Goal: Transaction & Acquisition: Book appointment/travel/reservation

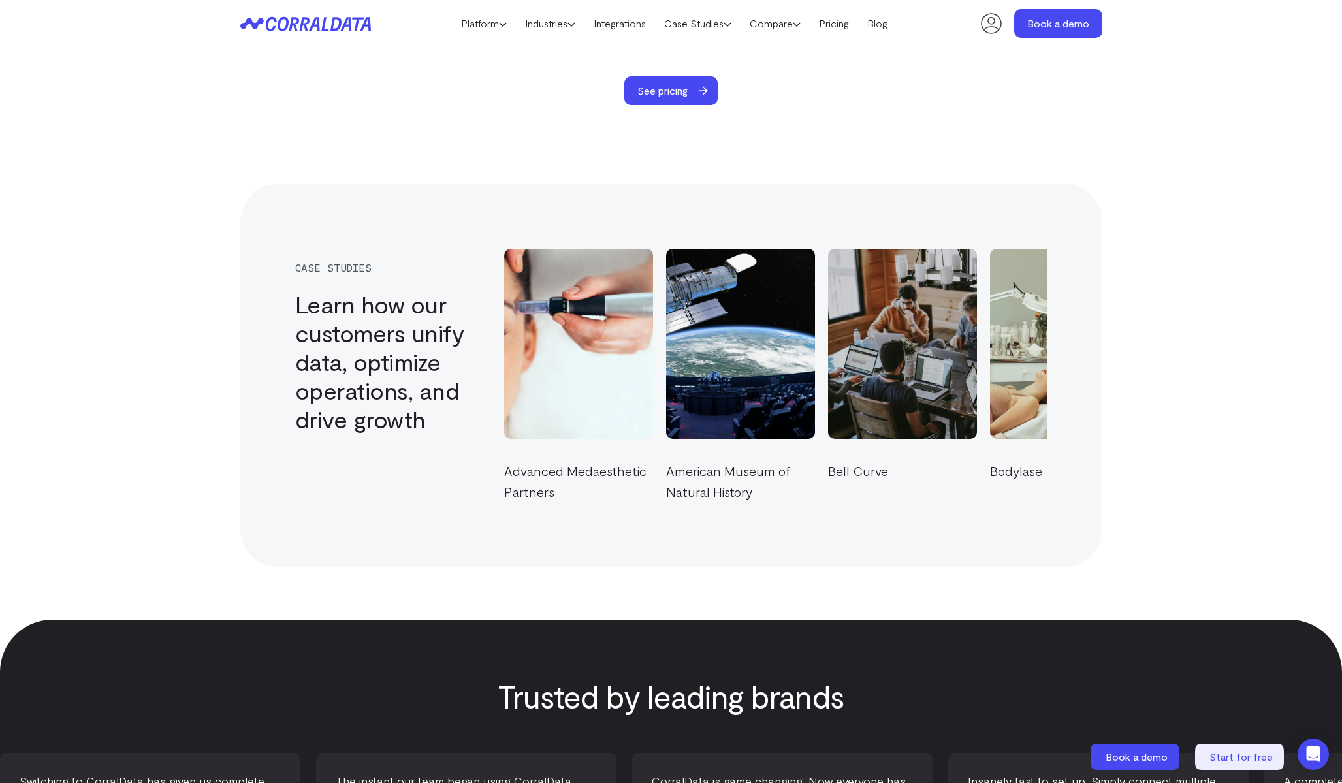
scroll to position [4147, 0]
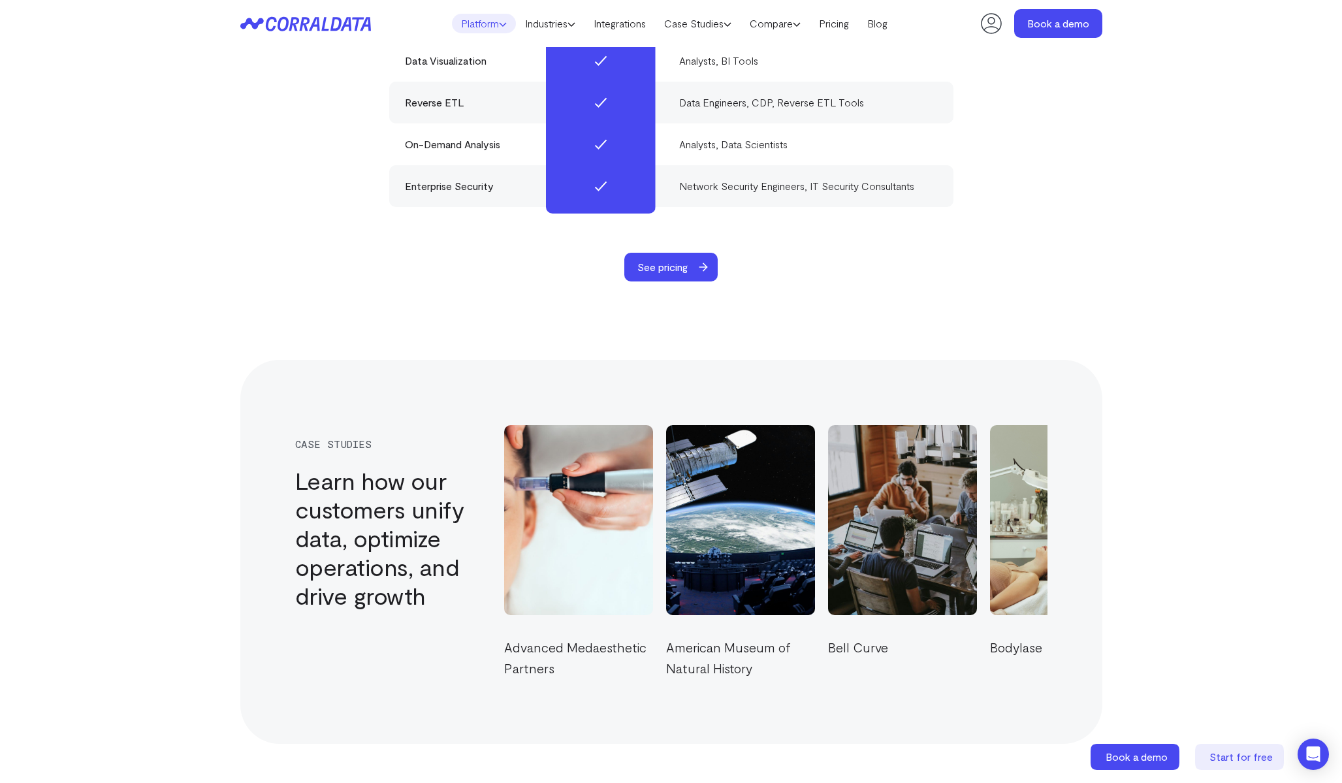
click at [491, 20] on link "Platform" at bounding box center [484, 24] width 64 height 20
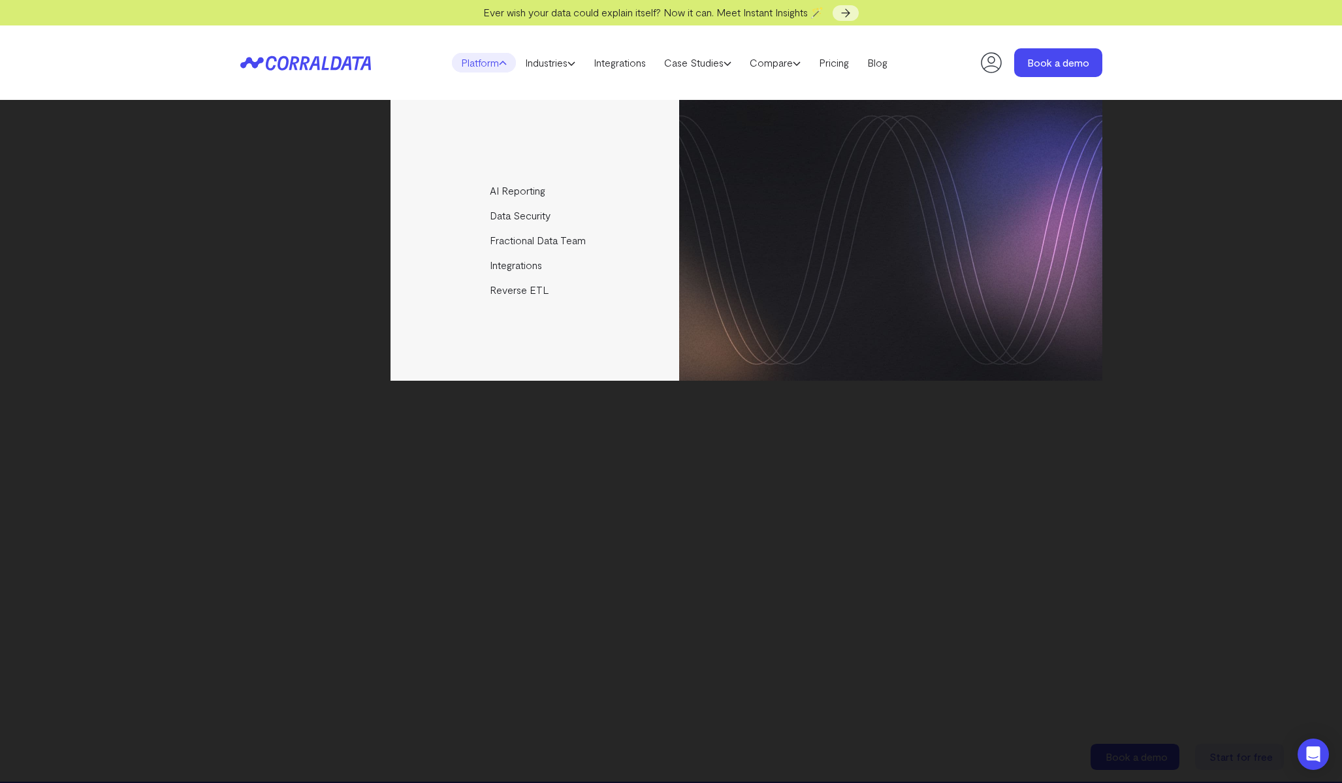
click at [484, 63] on link "Platform" at bounding box center [484, 63] width 64 height 20
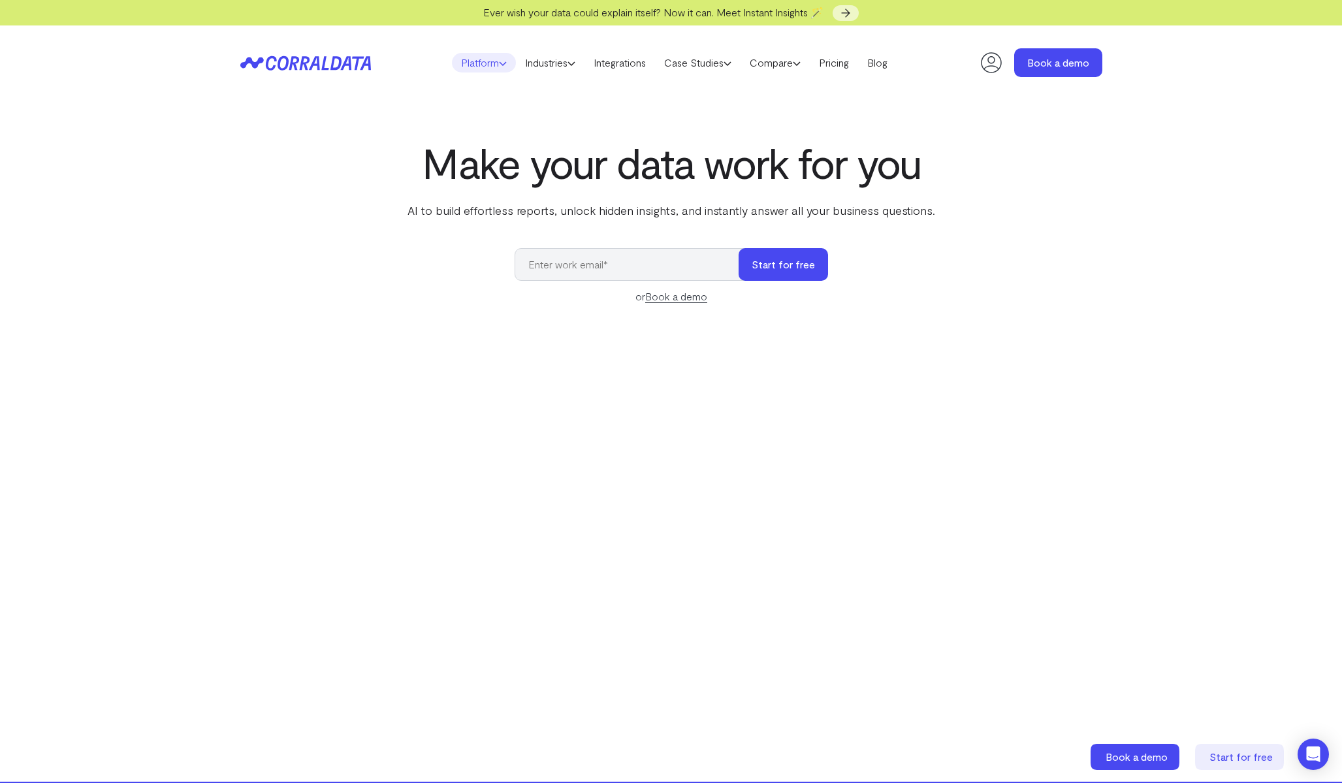
click at [479, 61] on link "Platform" at bounding box center [484, 63] width 64 height 20
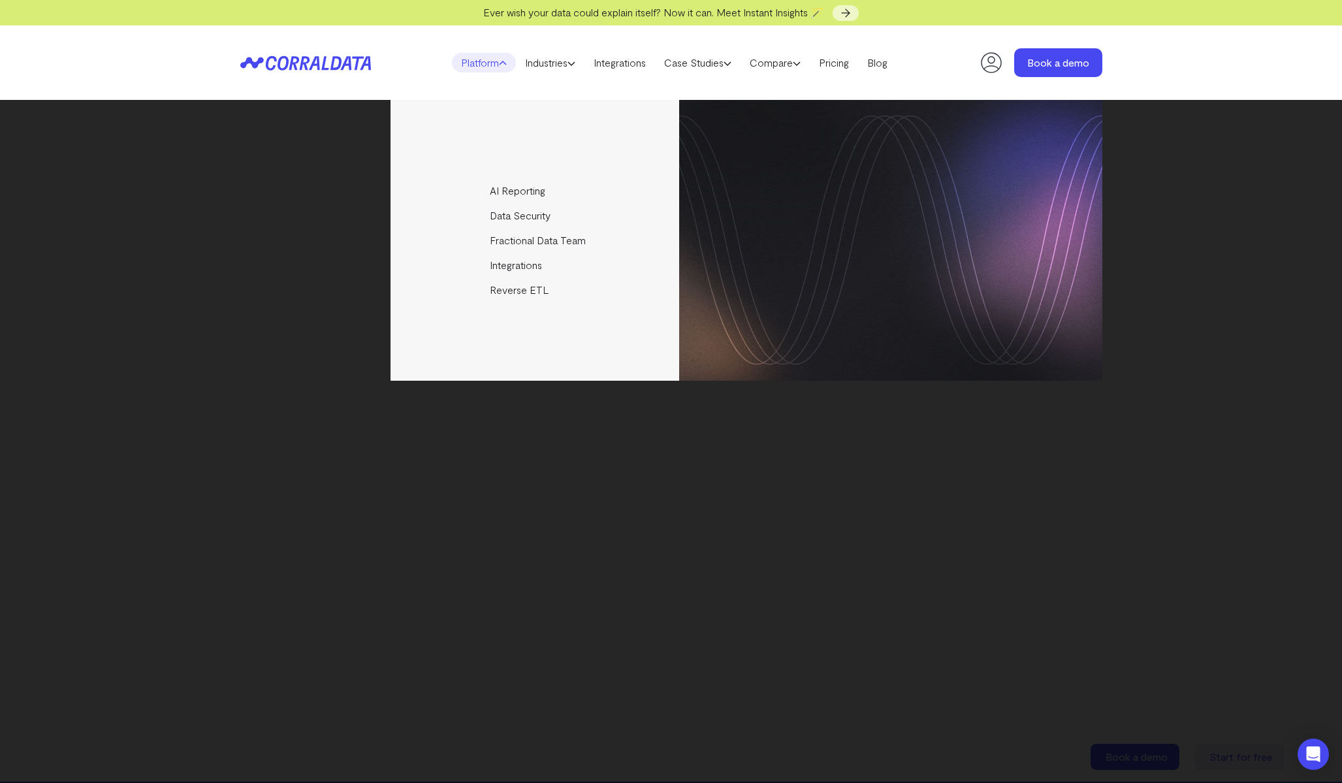
click at [479, 61] on link "Platform" at bounding box center [484, 63] width 64 height 20
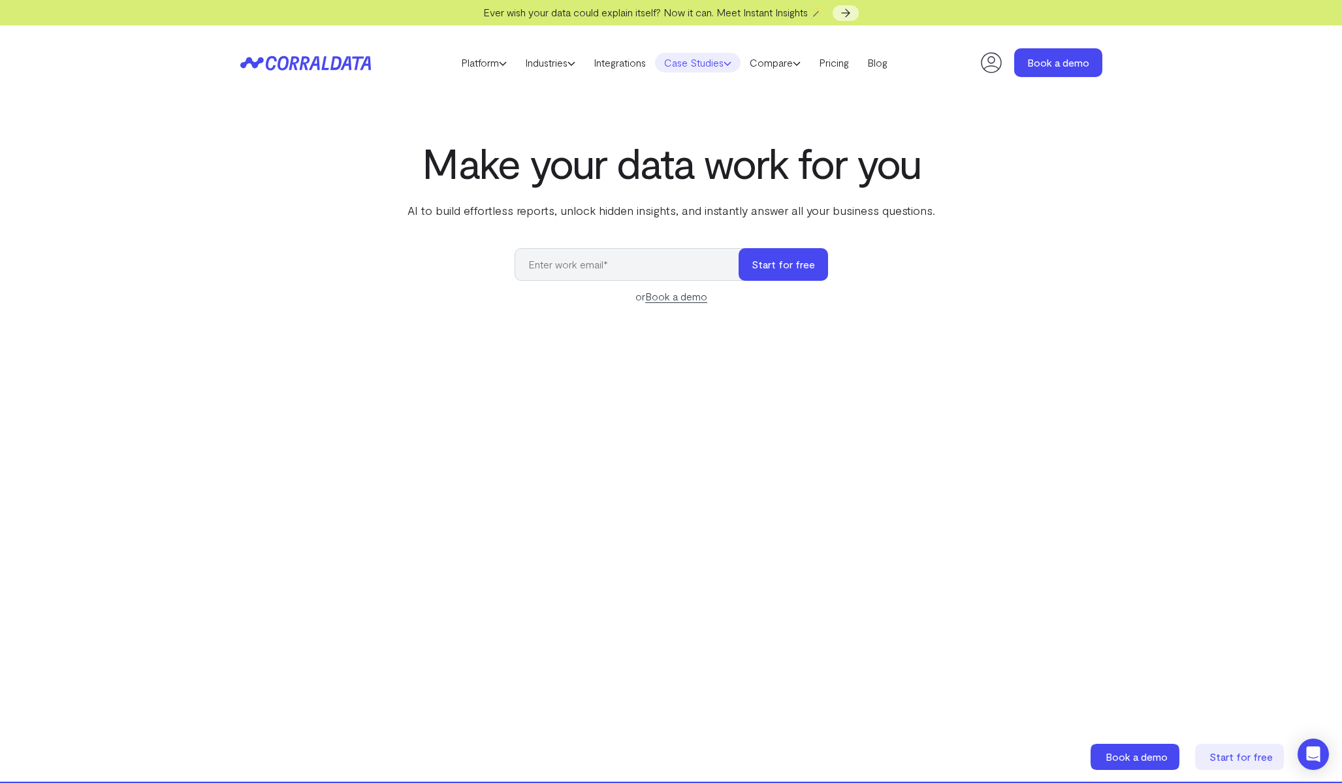
click at [700, 57] on link "Case Studies" at bounding box center [698, 63] width 86 height 20
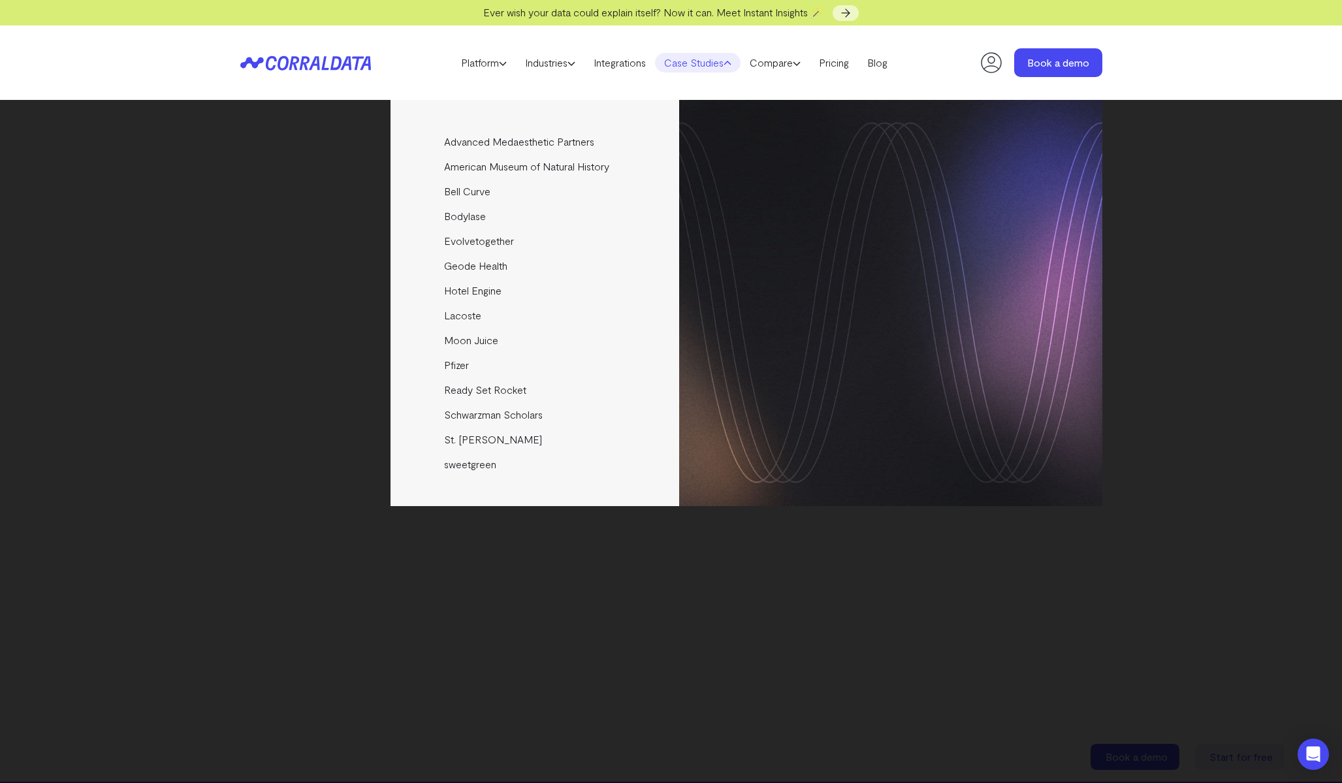
drag, startPoint x: 162, startPoint y: 203, endPoint x: 191, endPoint y: 190, distance: 31.6
click at [162, 203] on div "Advanced Medaesthetic Partners See how AMP scaled profitability and enhanced pa…" at bounding box center [671, 441] width 1342 height 683
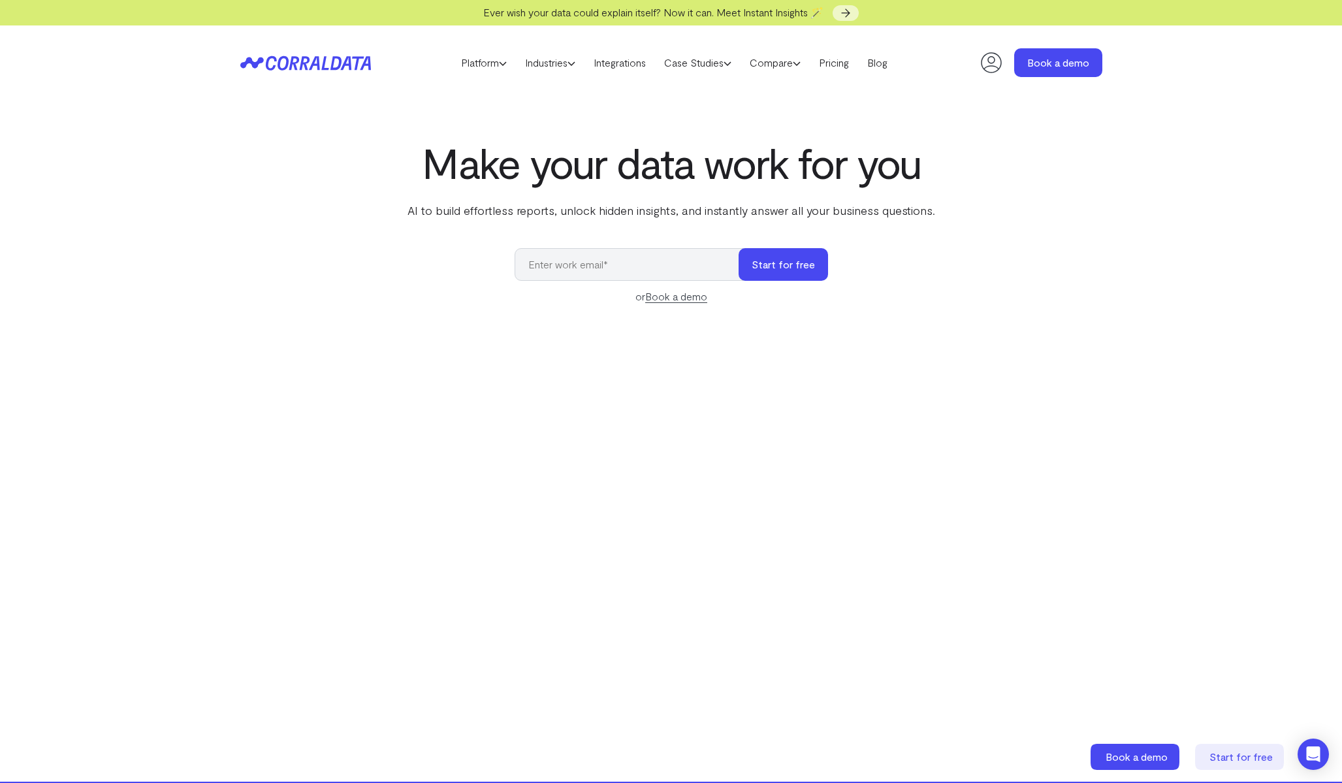
click at [296, 69] on icon at bounding box center [296, 62] width 63 height 14
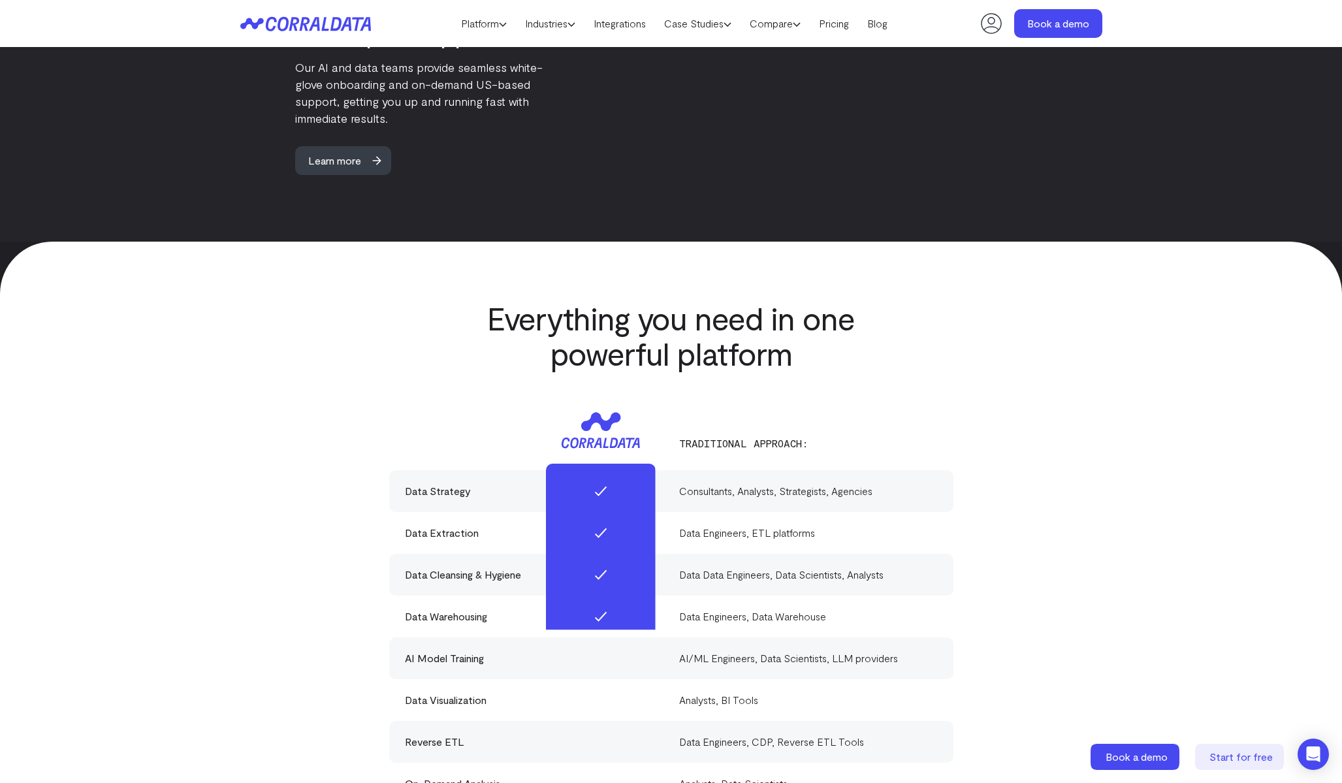
scroll to position [3386, 0]
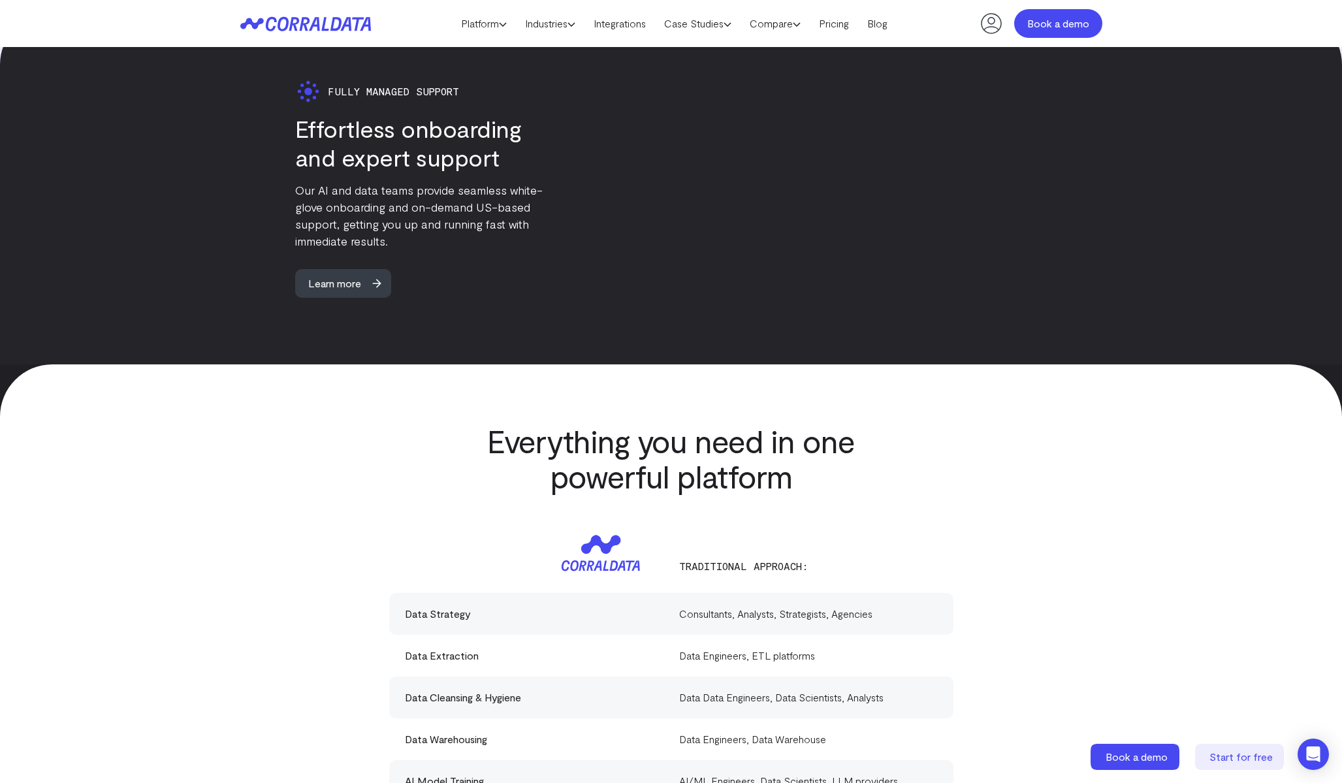
click at [1043, 21] on link "Book a demo" at bounding box center [1058, 23] width 88 height 29
